Goal: Find specific page/section: Find specific page/section

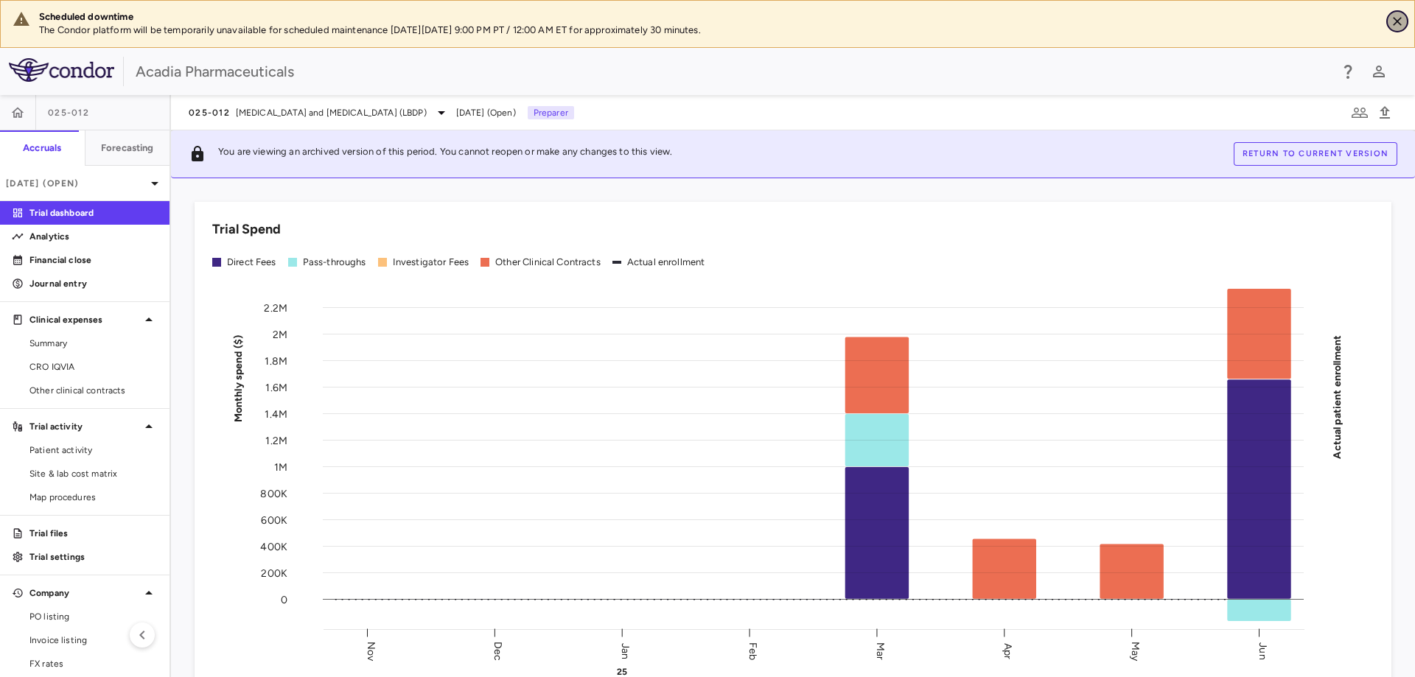
click at [1395, 24] on icon "Close" at bounding box center [1396, 21] width 9 height 9
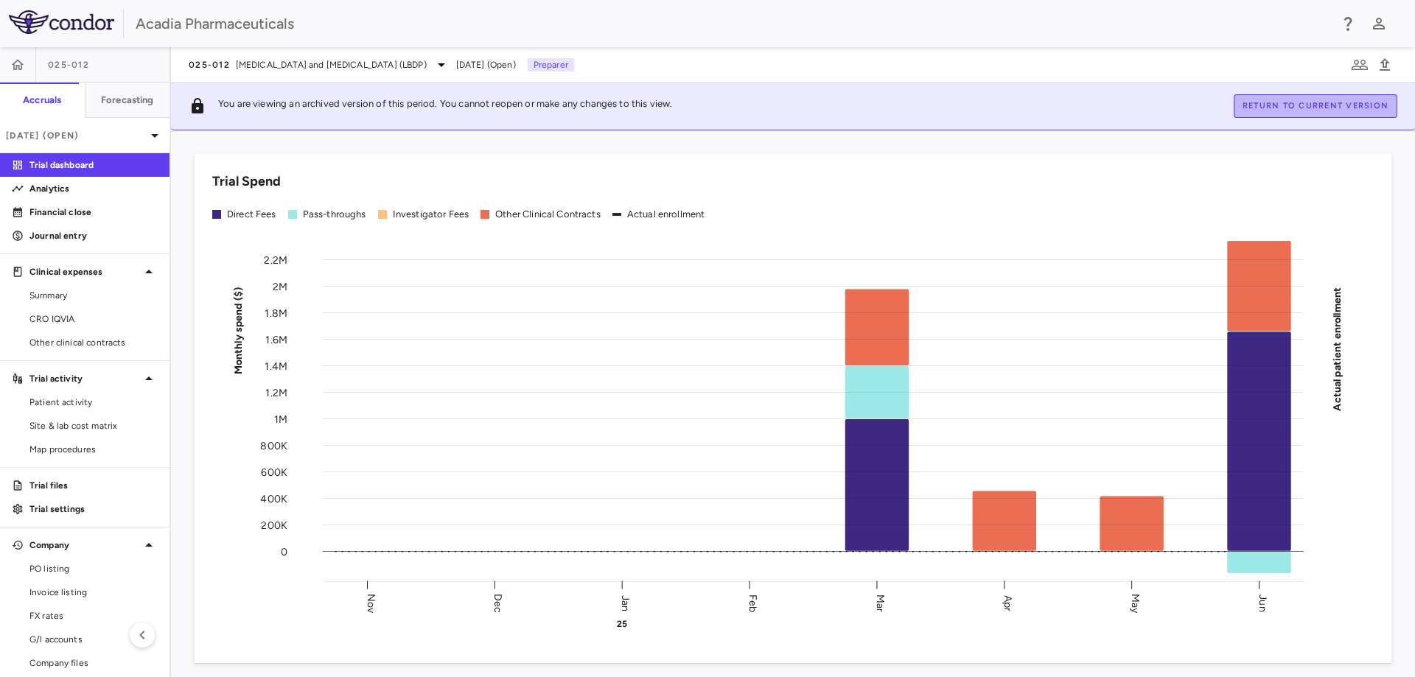
click at [1348, 113] on button "Return to current version" at bounding box center [1315, 106] width 164 height 24
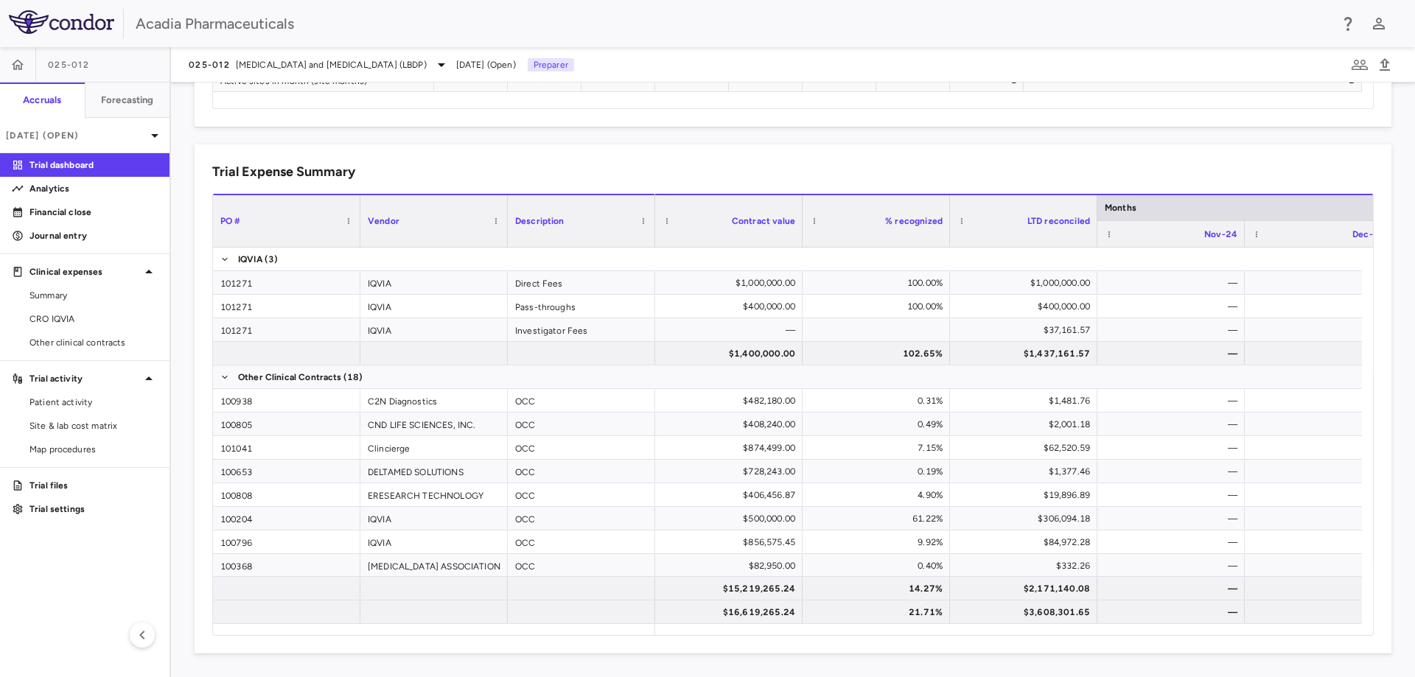
scroll to position [0, 925]
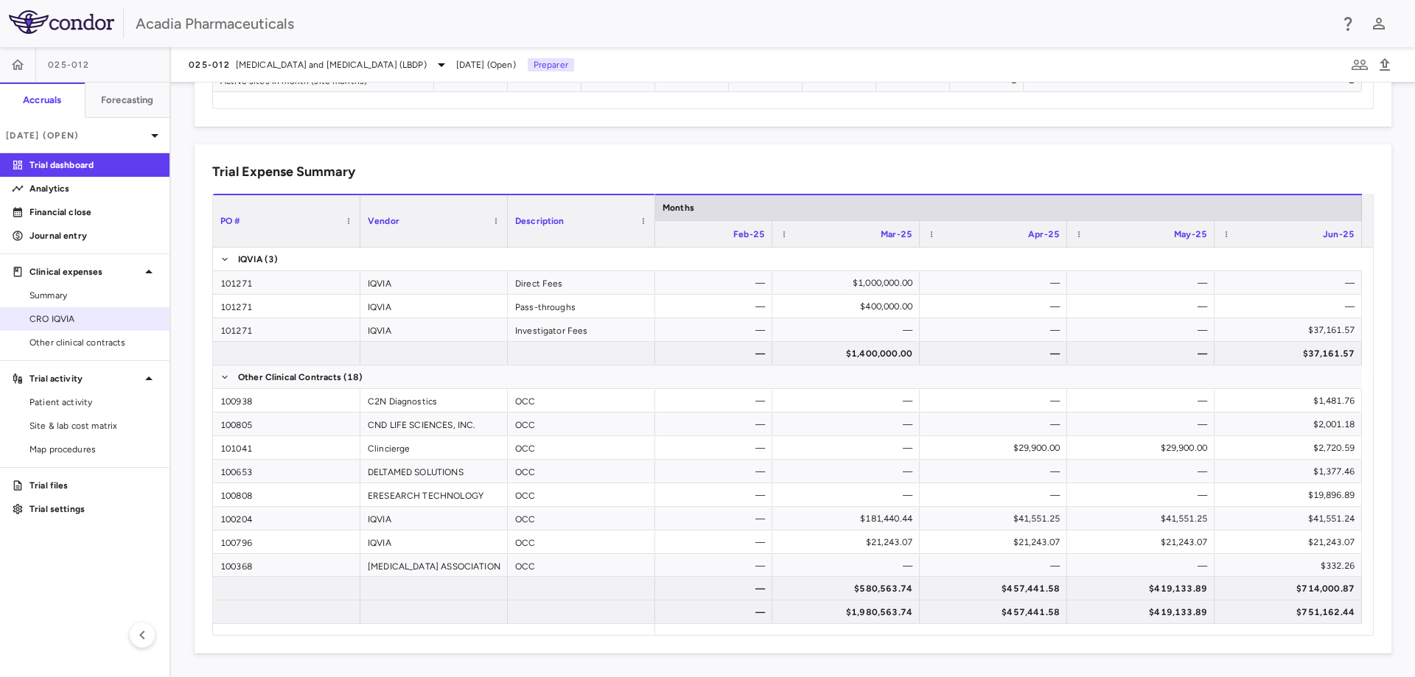
click at [86, 328] on link "CRO IQVIA" at bounding box center [84, 319] width 169 height 22
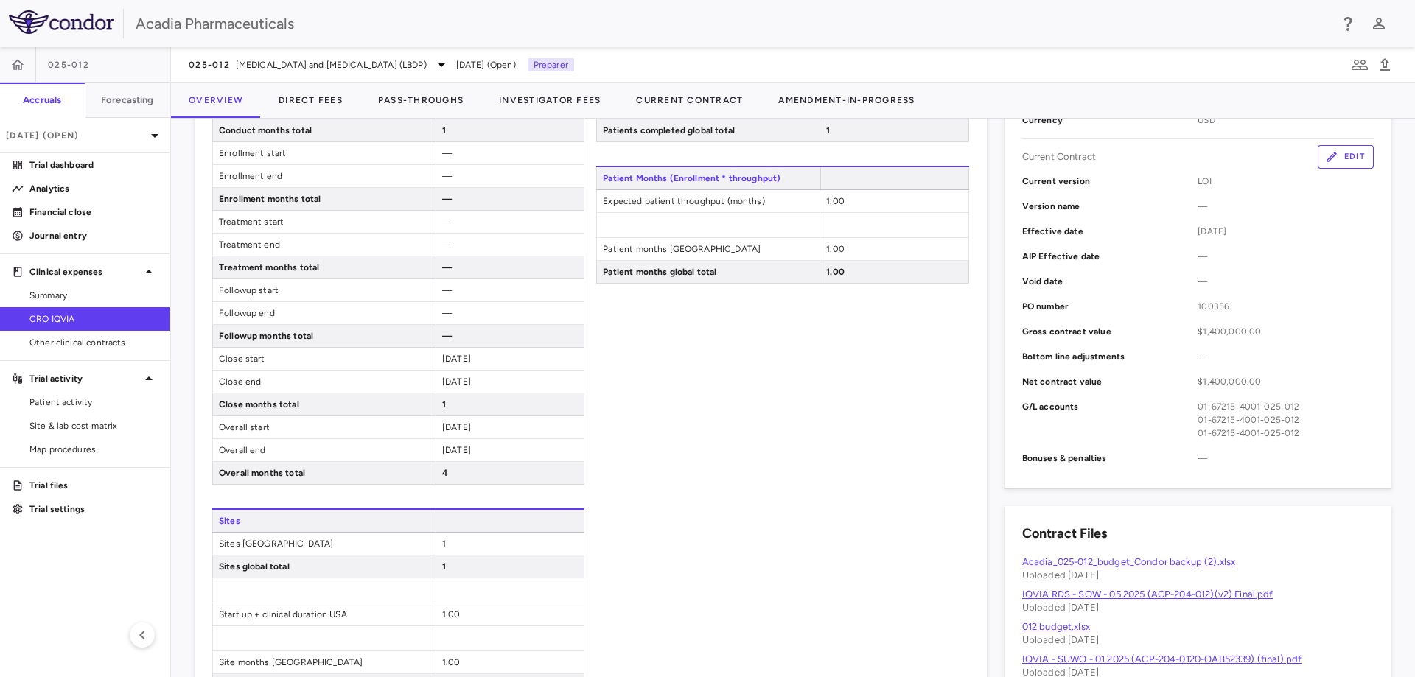
scroll to position [730, 0]
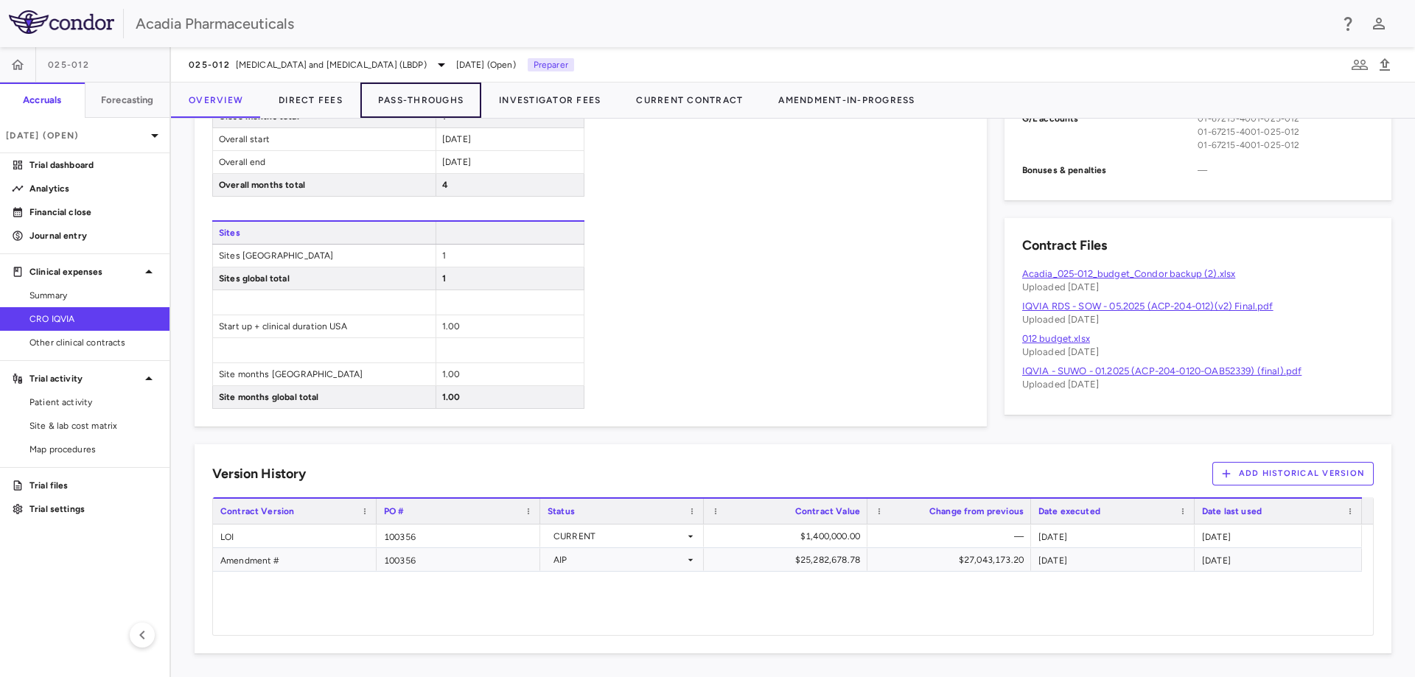
drag, startPoint x: 399, startPoint y: 105, endPoint x: 715, endPoint y: 168, distance: 322.2
click at [399, 105] on button "Pass-Throughs" at bounding box center [420, 100] width 121 height 35
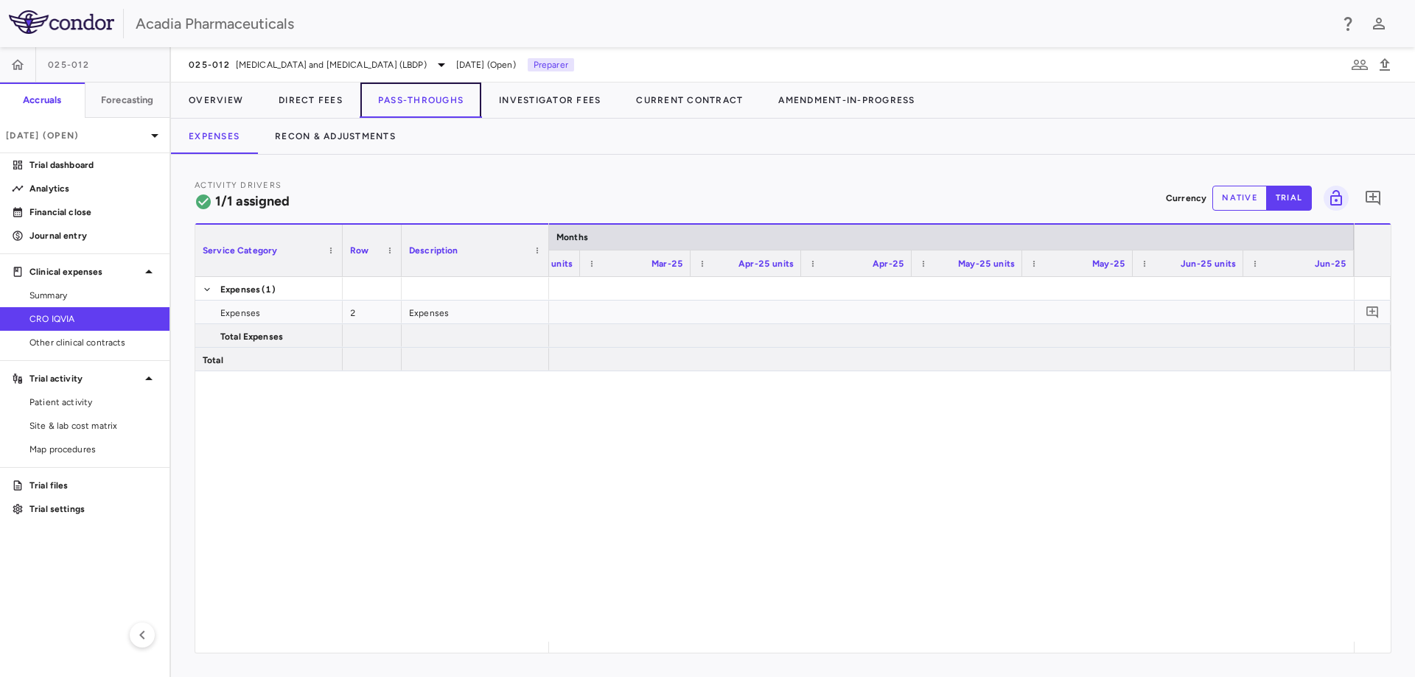
scroll to position [0, 2916]
click at [242, 107] on button "Overview" at bounding box center [216, 100] width 90 height 35
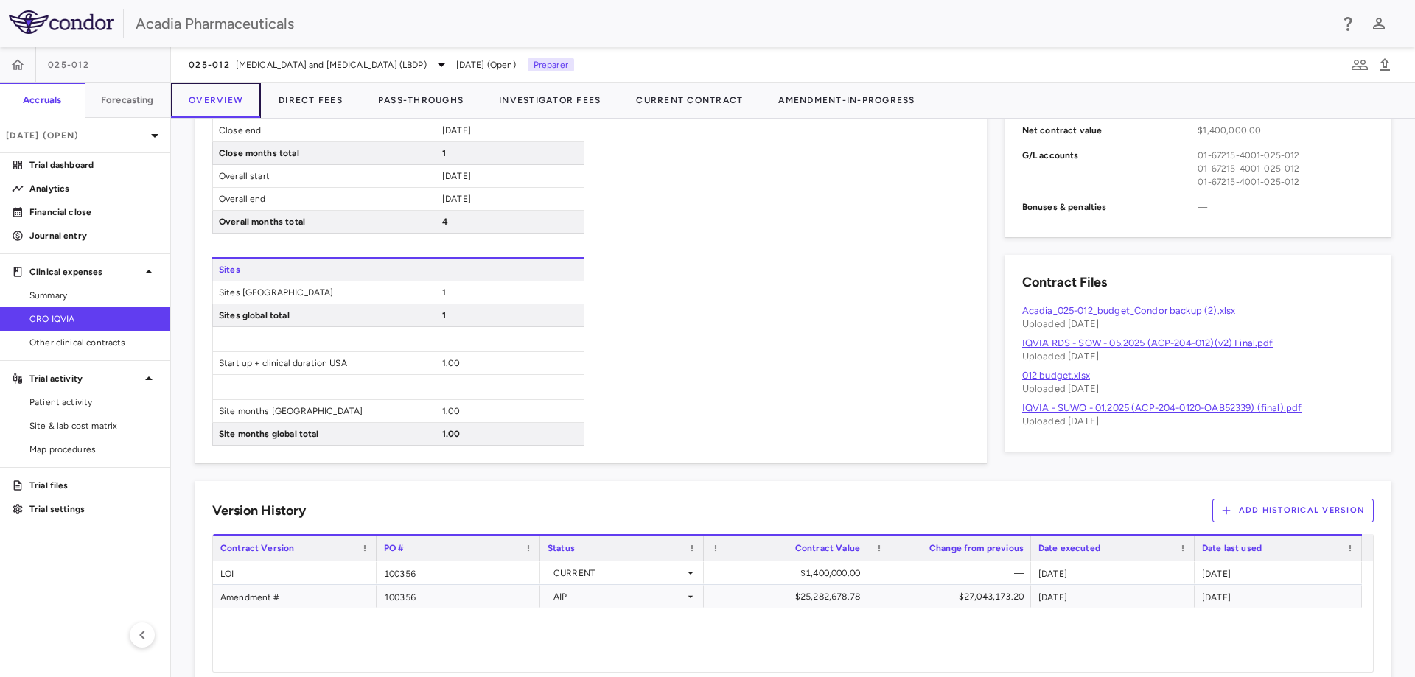
scroll to position [730, 0]
